Goal: Information Seeking & Learning: Learn about a topic

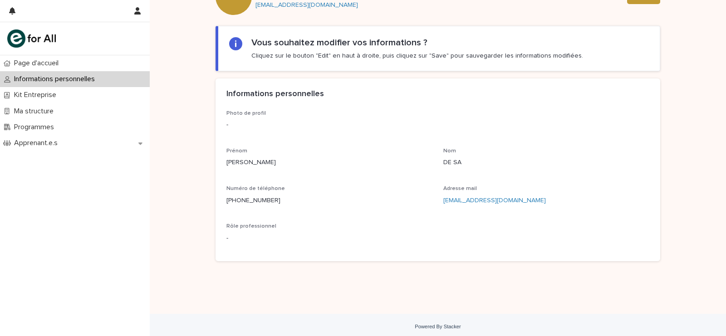
scroll to position [133, 0]
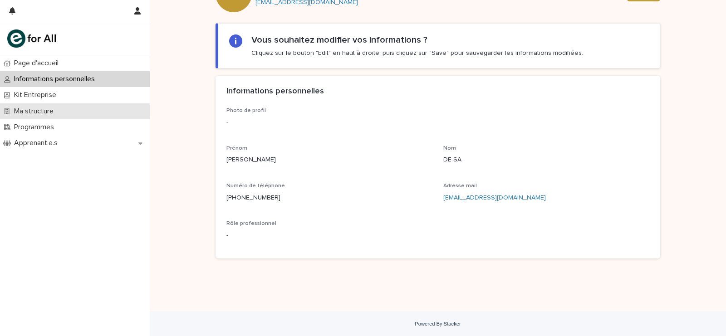
click at [53, 107] on p "Ma structure" at bounding box center [35, 111] width 50 height 9
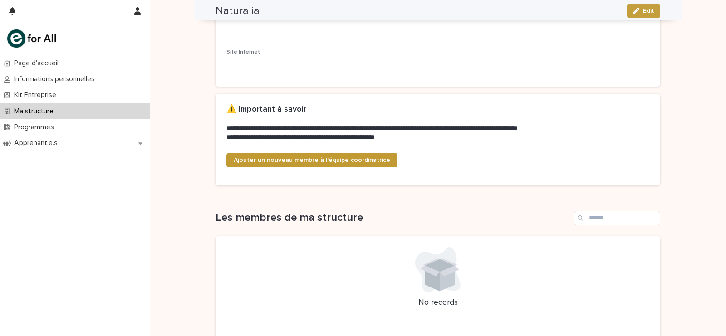
scroll to position [108, 0]
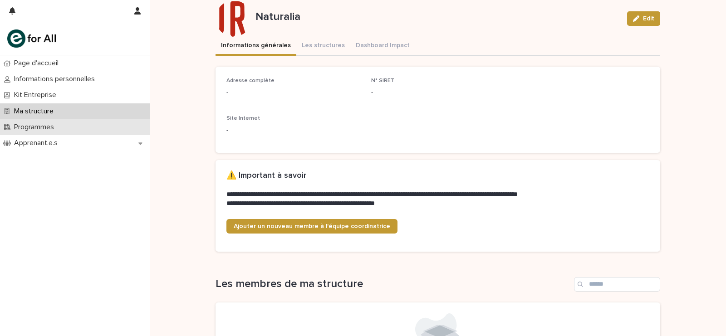
click at [112, 128] on div "Programmes" at bounding box center [75, 127] width 150 height 16
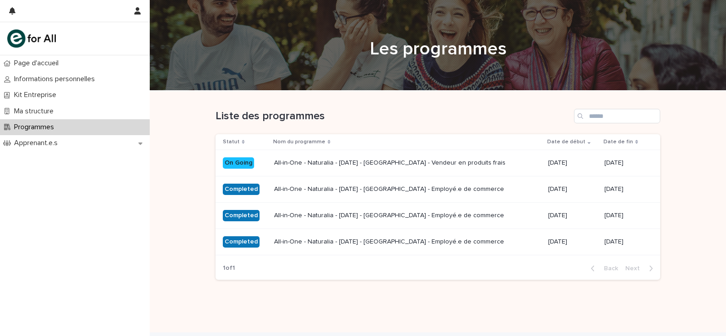
click at [488, 306] on div "Loading... Saving… Loading... Saving… Liste des programmes Statut Nom du progra…" at bounding box center [438, 200] width 454 height 219
click at [69, 107] on div "Ma structure" at bounding box center [75, 112] width 150 height 16
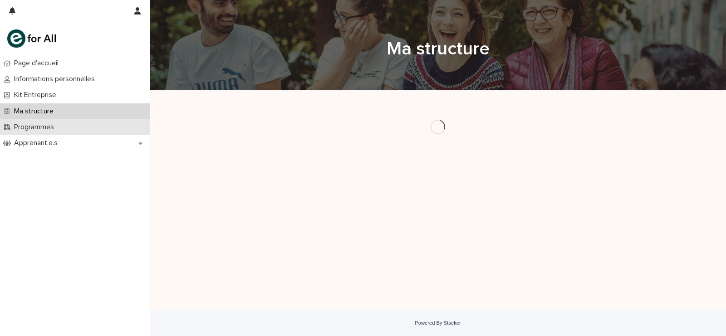
click at [67, 124] on div "Programmes" at bounding box center [75, 127] width 150 height 16
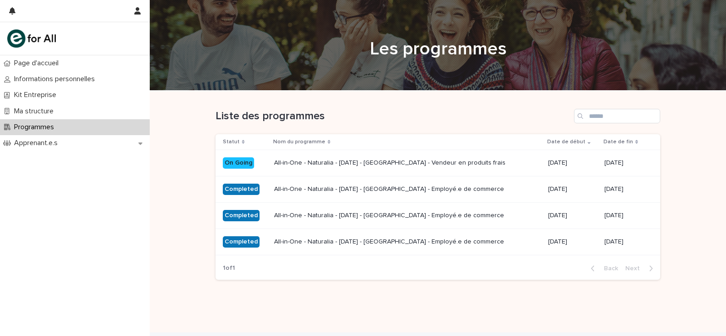
click at [355, 163] on p "All-in-One - Naturalia - [DATE] - [GEOGRAPHIC_DATA] - Vendeur en produits frais" at bounding box center [407, 163] width 267 height 8
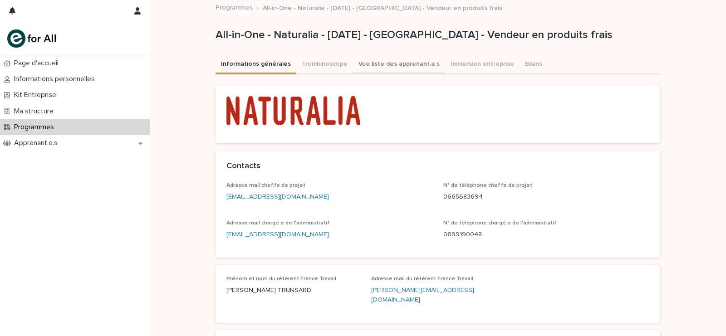
click at [379, 61] on button "Vue liste des apprenant.e.s" at bounding box center [399, 64] width 92 height 19
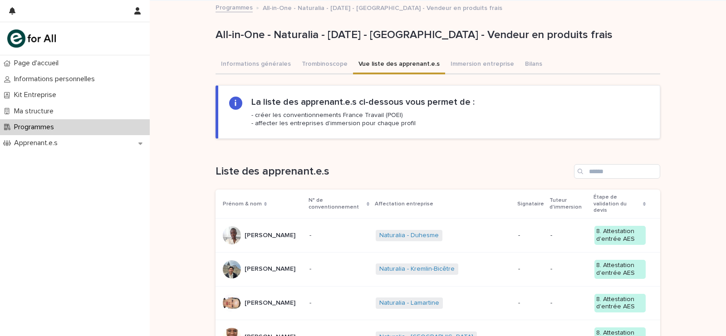
click at [302, 227] on div "[PERSON_NAME] [PERSON_NAME]" at bounding box center [262, 236] width 79 height 18
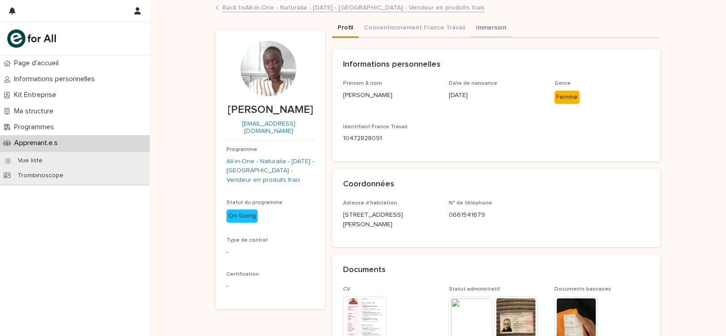
click at [477, 22] on button "Immersion" at bounding box center [491, 28] width 41 height 19
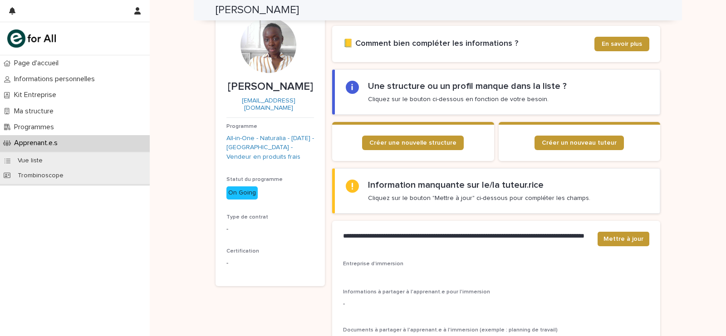
scroll to position [31, 0]
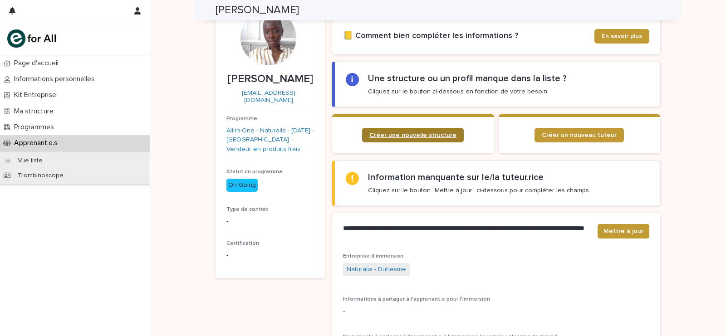
click at [442, 139] on link "Créer une nouvelle structure" at bounding box center [413, 135] width 102 height 15
